Goal: Transaction & Acquisition: Purchase product/service

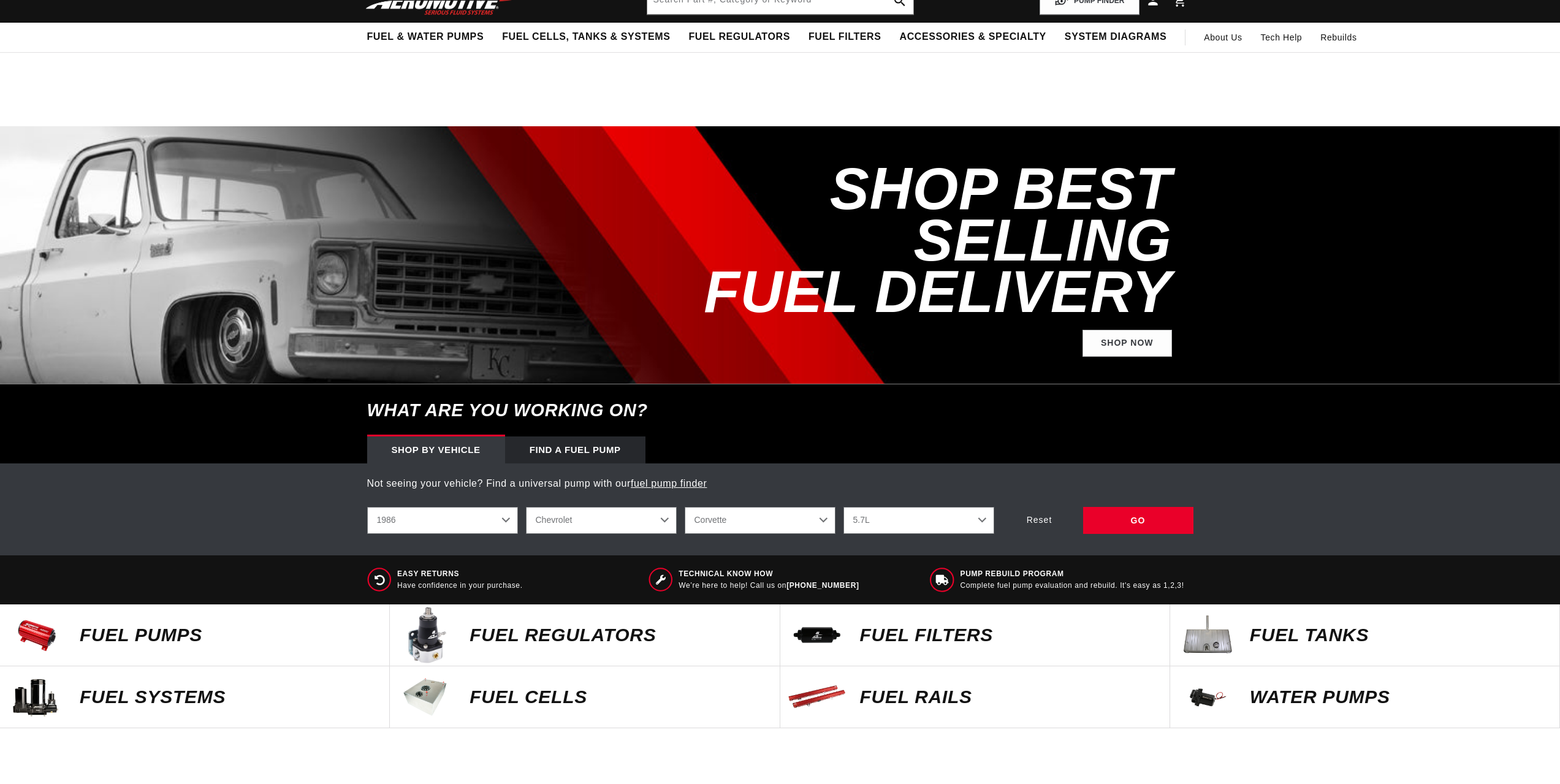
select select "1986"
select select "Chevrolet"
select select "Corvette"
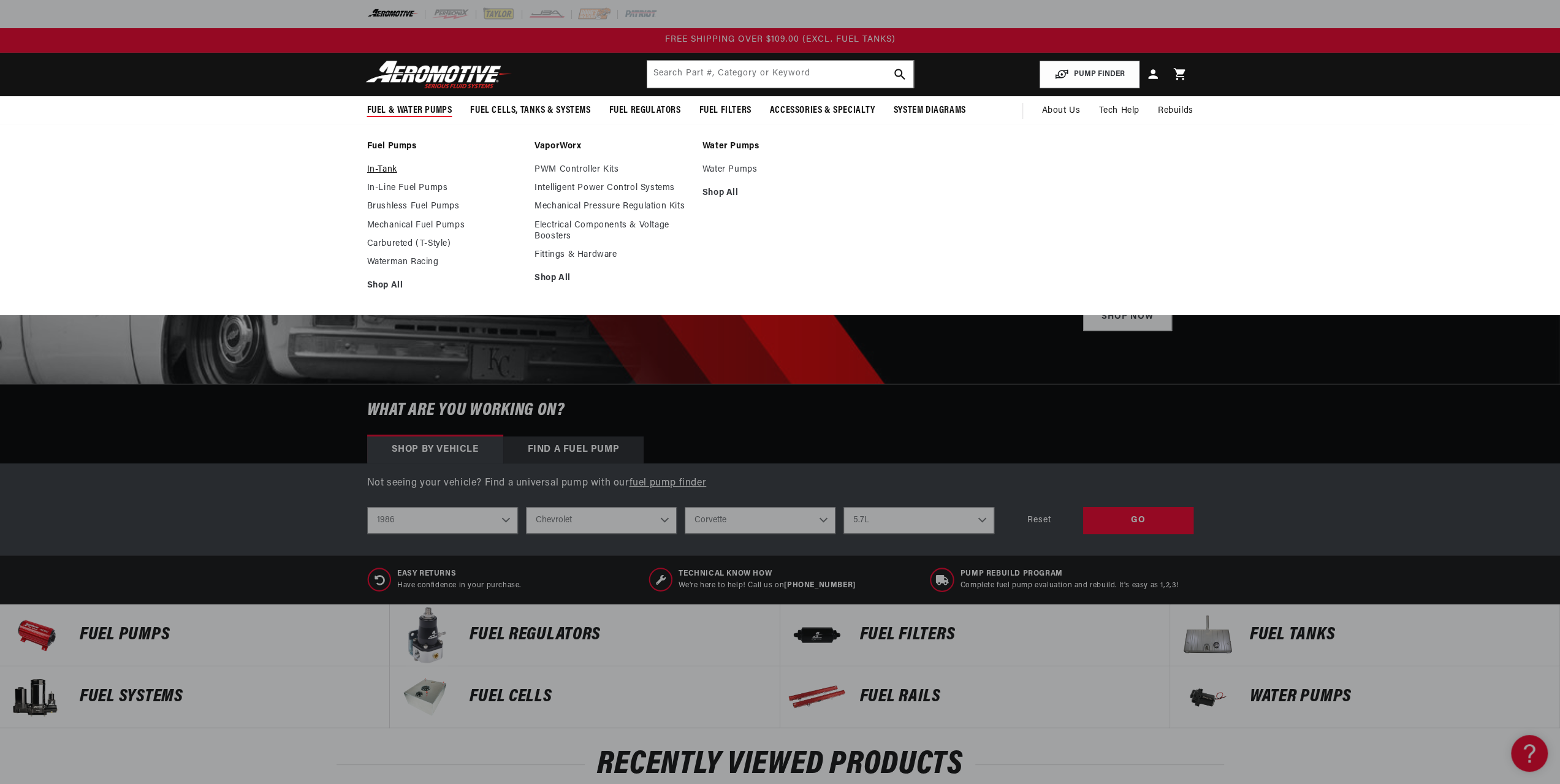
click at [373, 164] on link "In-Tank" at bounding box center [445, 170] width 156 height 11
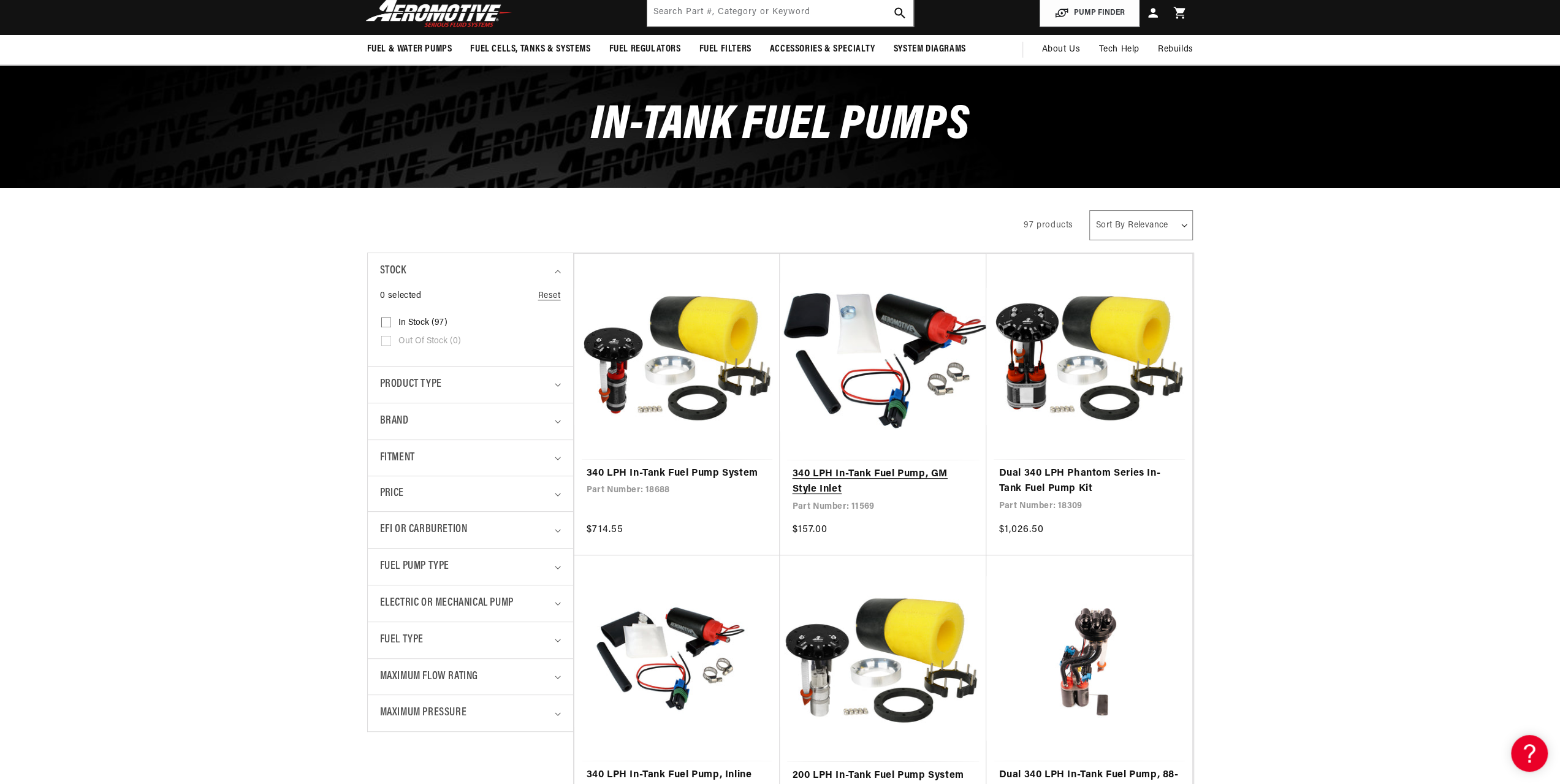
click at [898, 467] on link "340 LPH In-Tank Fuel Pump, GM Style Inlet" at bounding box center [883, 482] width 182 height 31
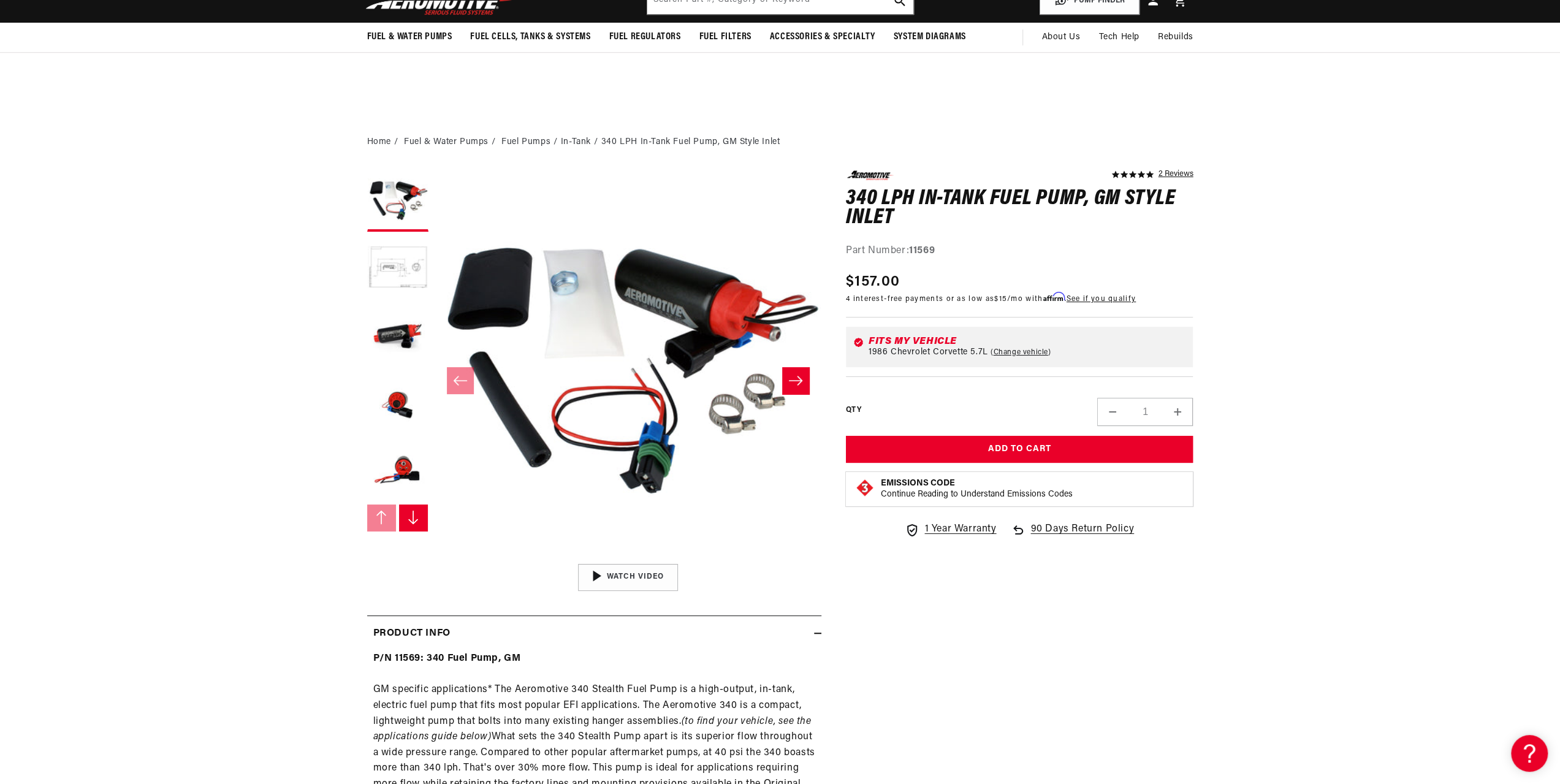
scroll to position [245, 0]
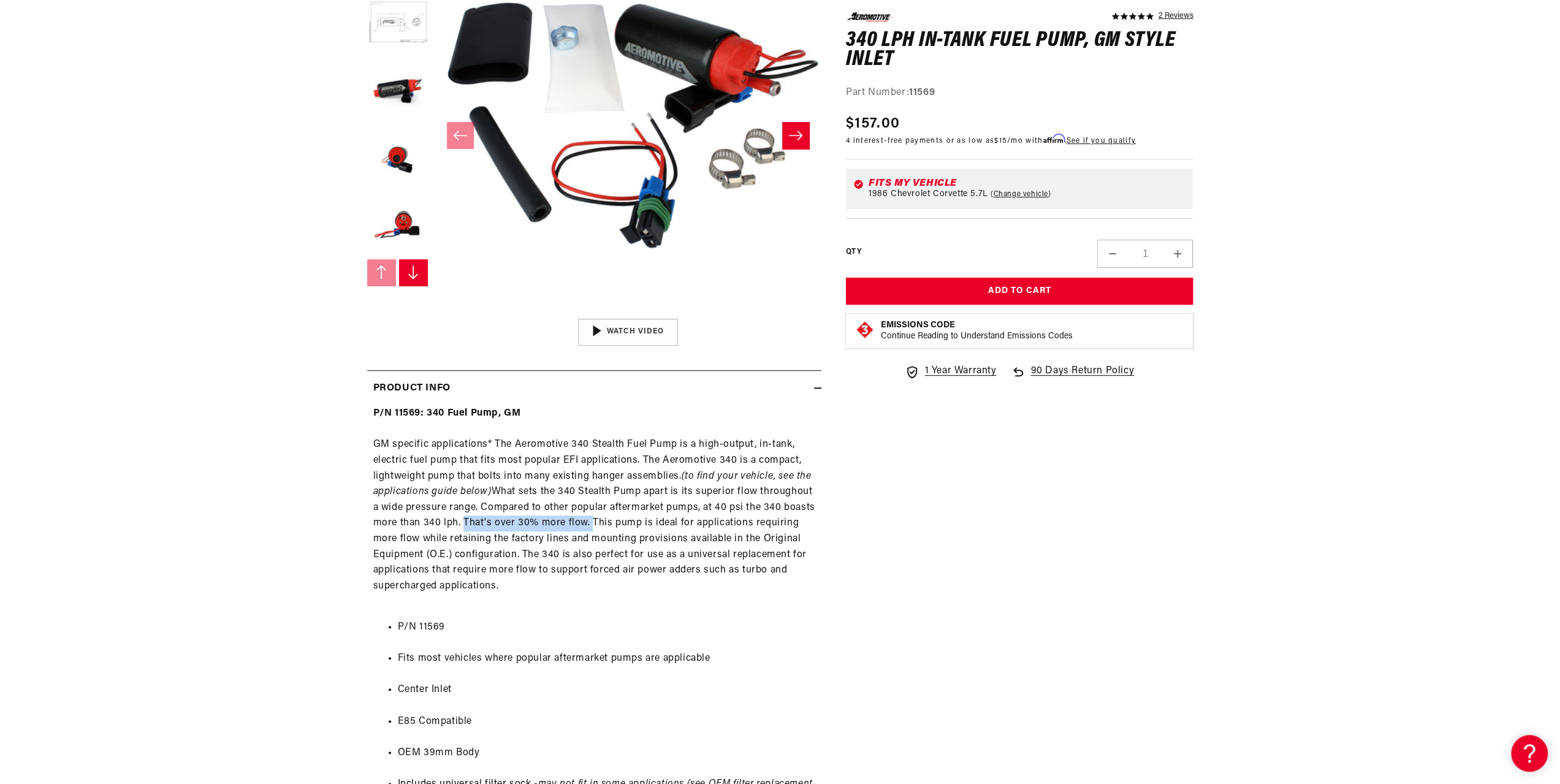
drag, startPoint x: 461, startPoint y: 520, endPoint x: 587, endPoint y: 523, distance: 126.0
click at [587, 523] on div "P/N 11569: 340 Fuel Pump, GM GM specific applications* The Aeromotive 340 Steal…" at bounding box center [594, 785] width 455 height 759
click at [862, 525] on div "5.0 star rating 2 Reviews 340 LPH In-Tank Fuel Pump, GM Style Inlet 340 LPH In-…" at bounding box center [1008, 669] width 372 height 1487
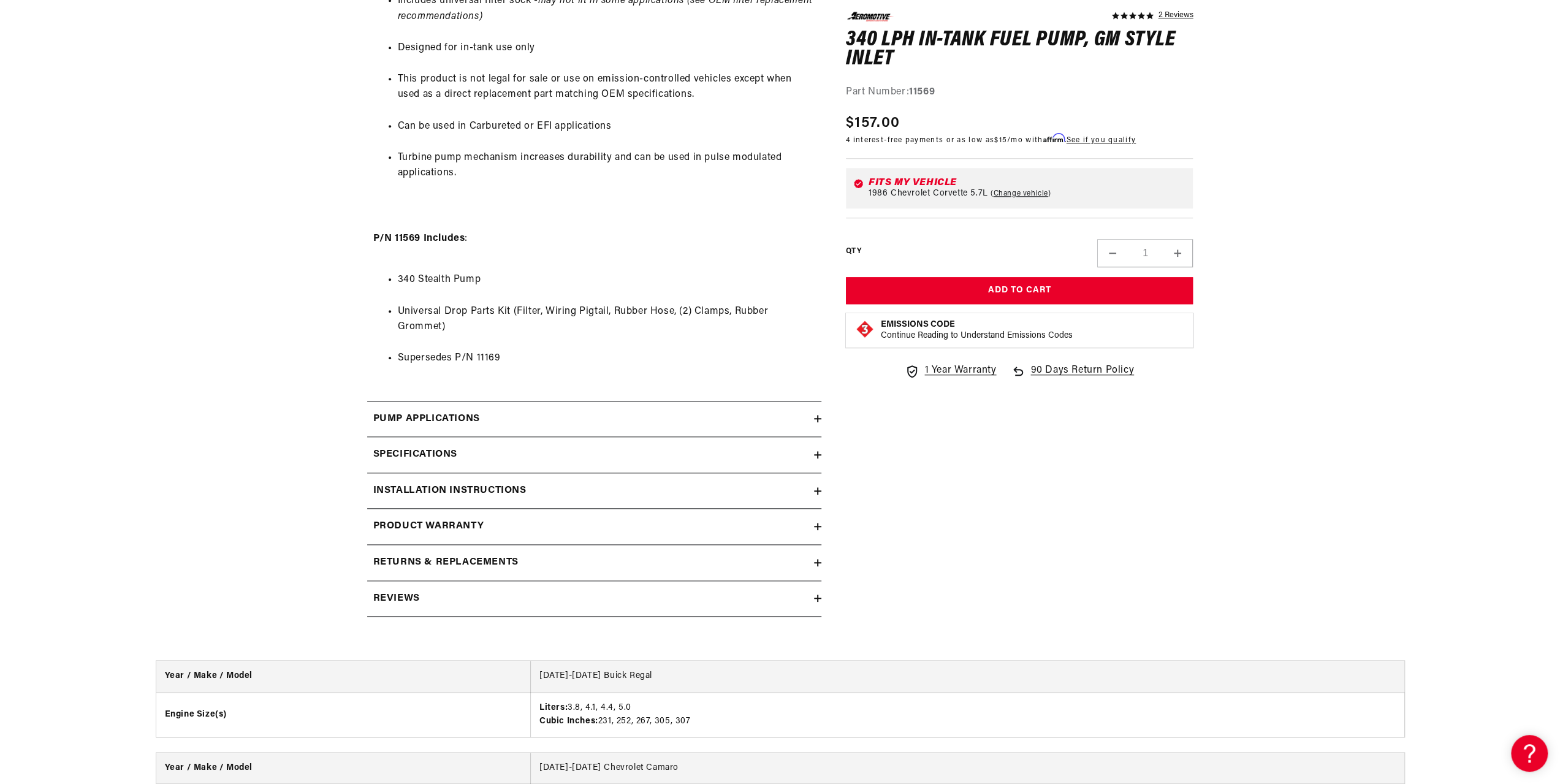
scroll to position [1042, 0]
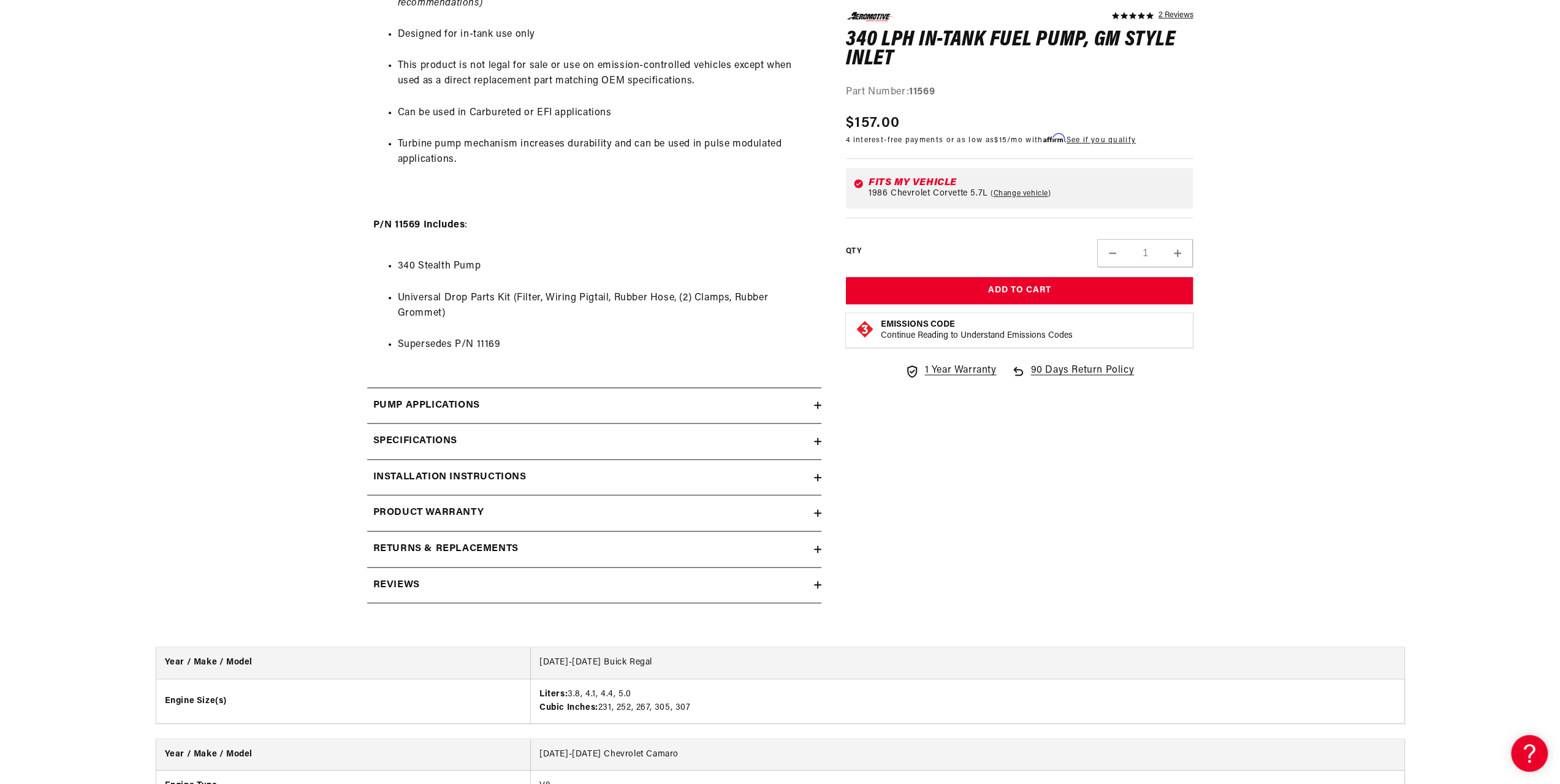
click at [510, 396] on summary "Pump Applications" at bounding box center [594, 406] width 455 height 36
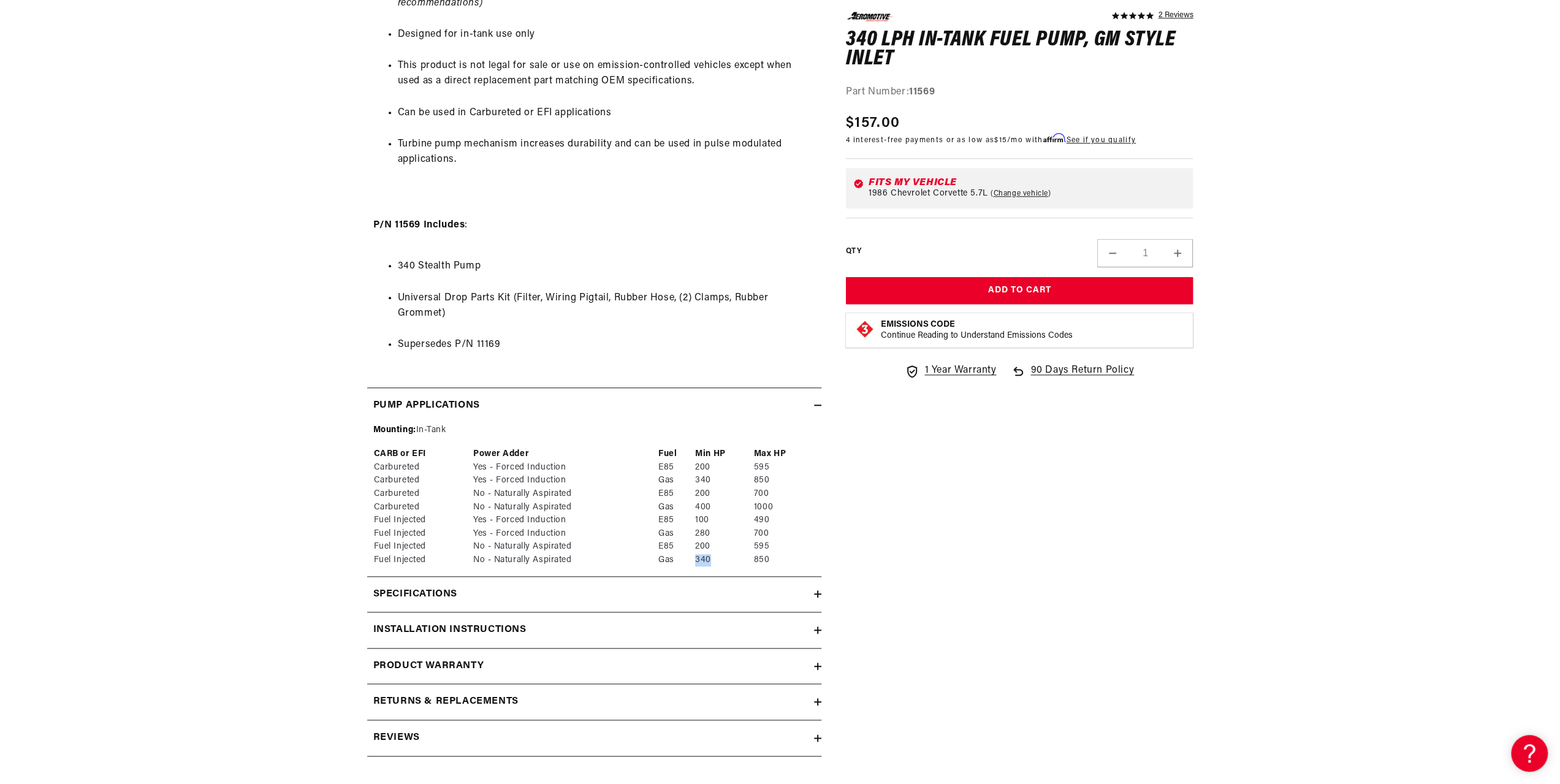
drag, startPoint x: 699, startPoint y: 559, endPoint x: 709, endPoint y: 558, distance: 10.0
click at [709, 558] on td "340" at bounding box center [724, 560] width 59 height 13
drag, startPoint x: 754, startPoint y: 558, endPoint x: 773, endPoint y: 562, distance: 19.4
click at [773, 562] on td "850" at bounding box center [784, 560] width 62 height 13
click at [650, 403] on div "Pump Applications" at bounding box center [590, 405] width 447 height 16
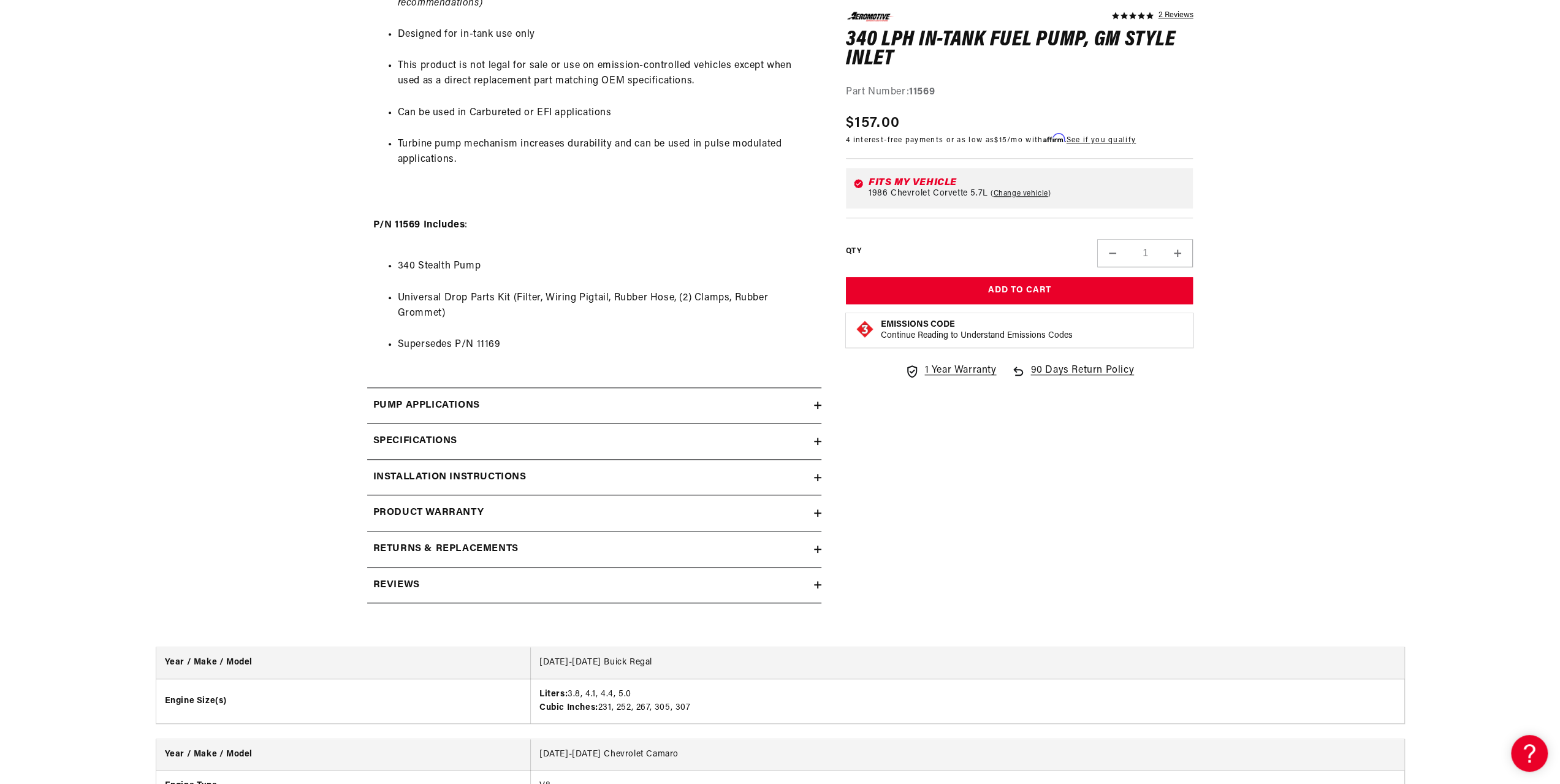
click at [509, 409] on div "Pump Applications" at bounding box center [590, 405] width 447 height 16
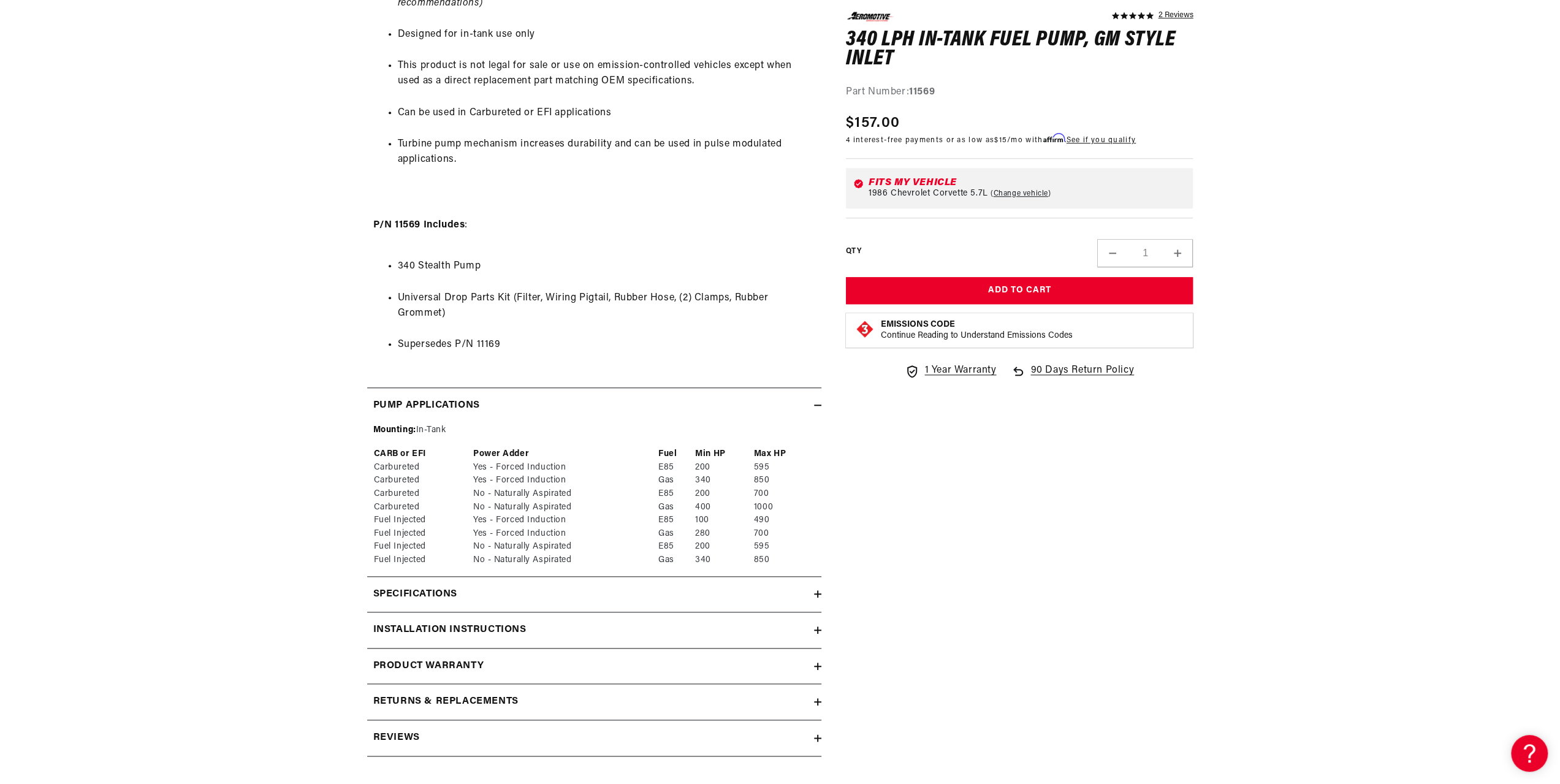
click at [511, 400] on div "Pump Applications" at bounding box center [590, 405] width 447 height 16
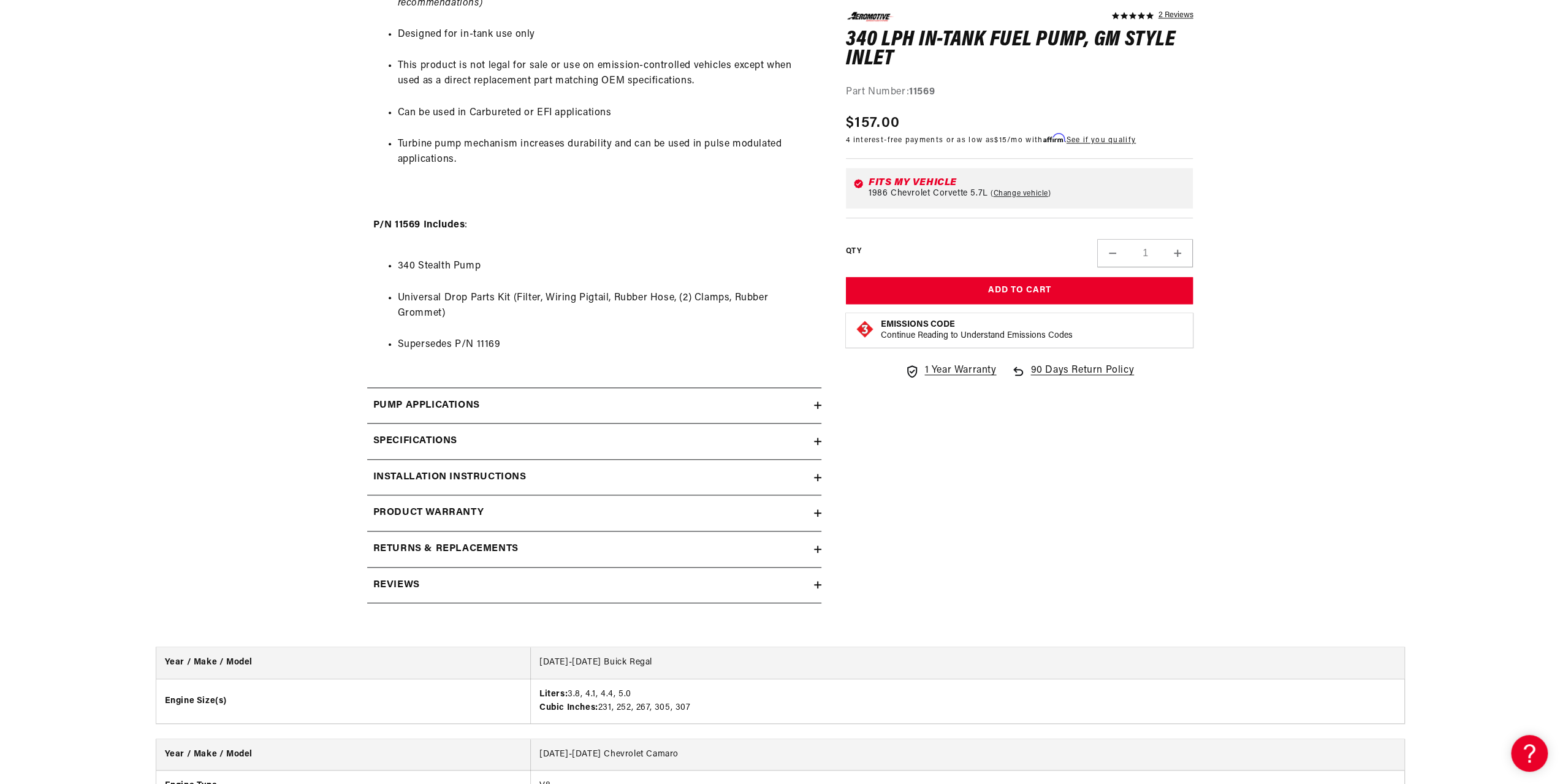
click at [507, 444] on div "Specifications" at bounding box center [590, 441] width 447 height 16
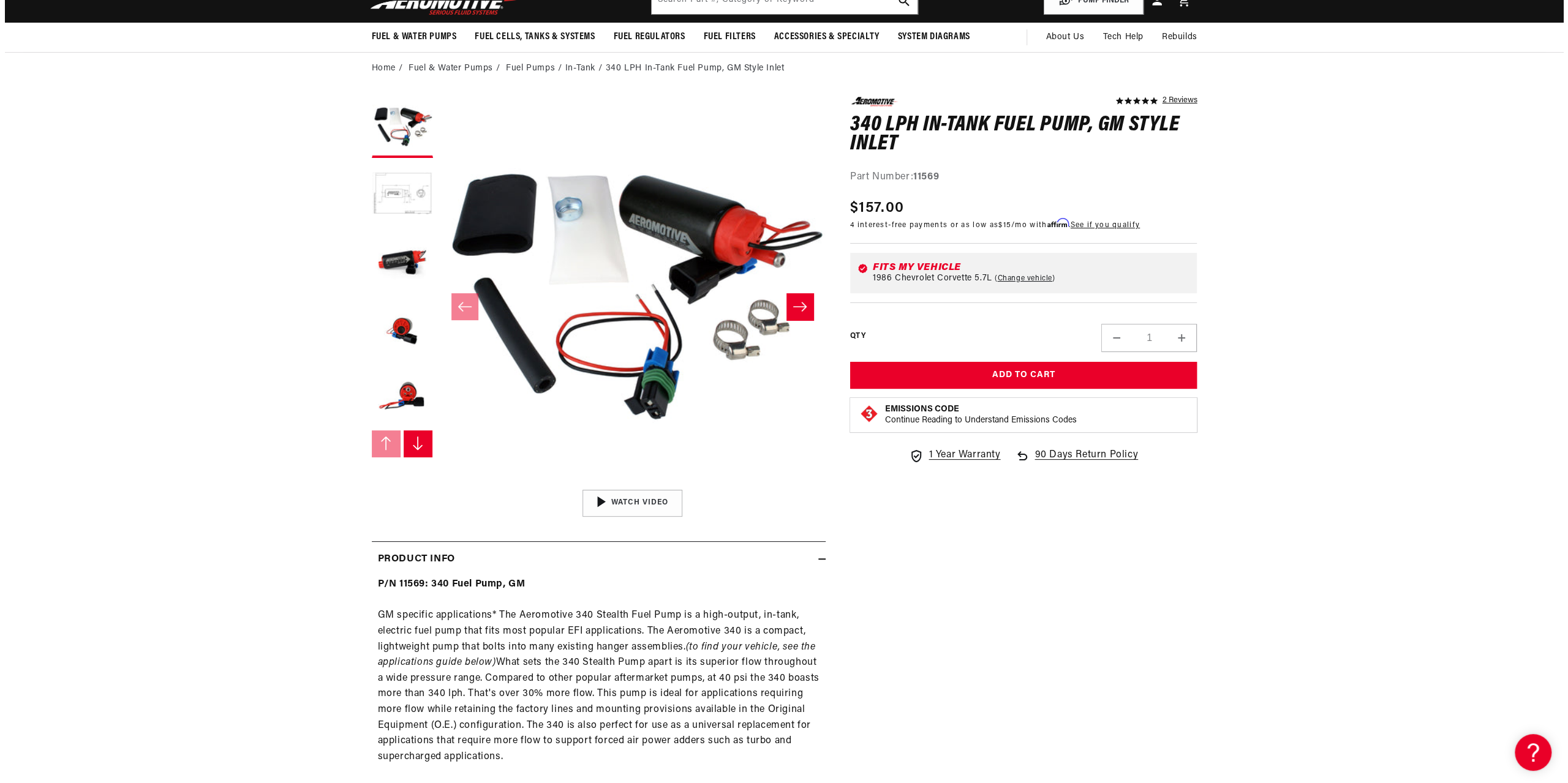
scroll to position [0, 0]
